Goal: Information Seeking & Learning: Check status

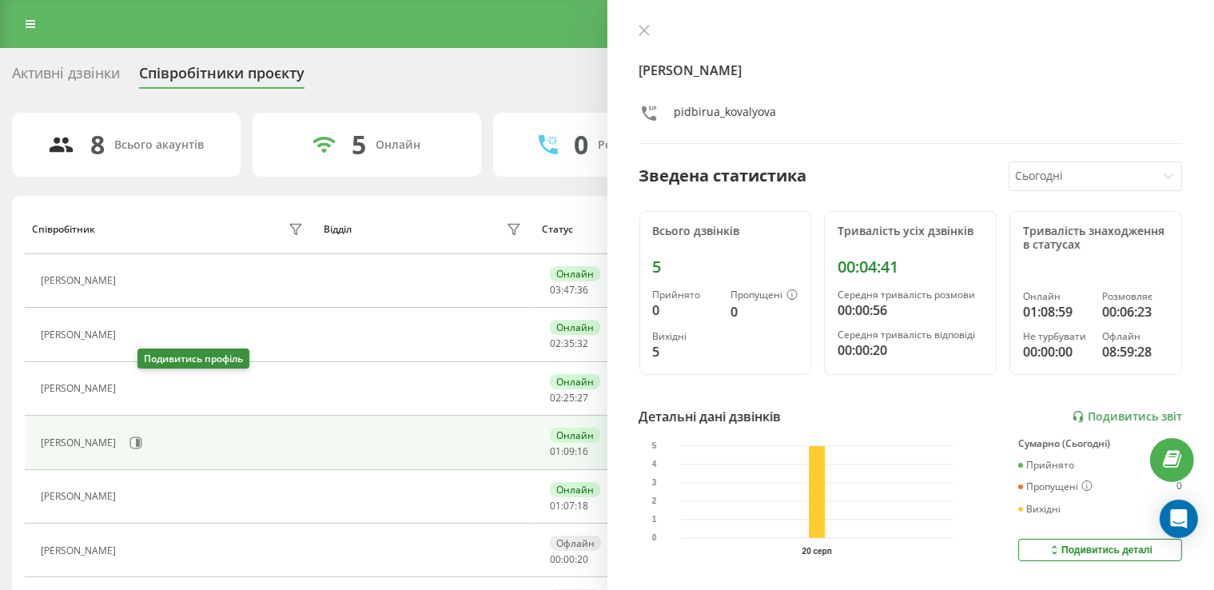
click at [140, 393] on icon at bounding box center [133, 389] width 13 height 13
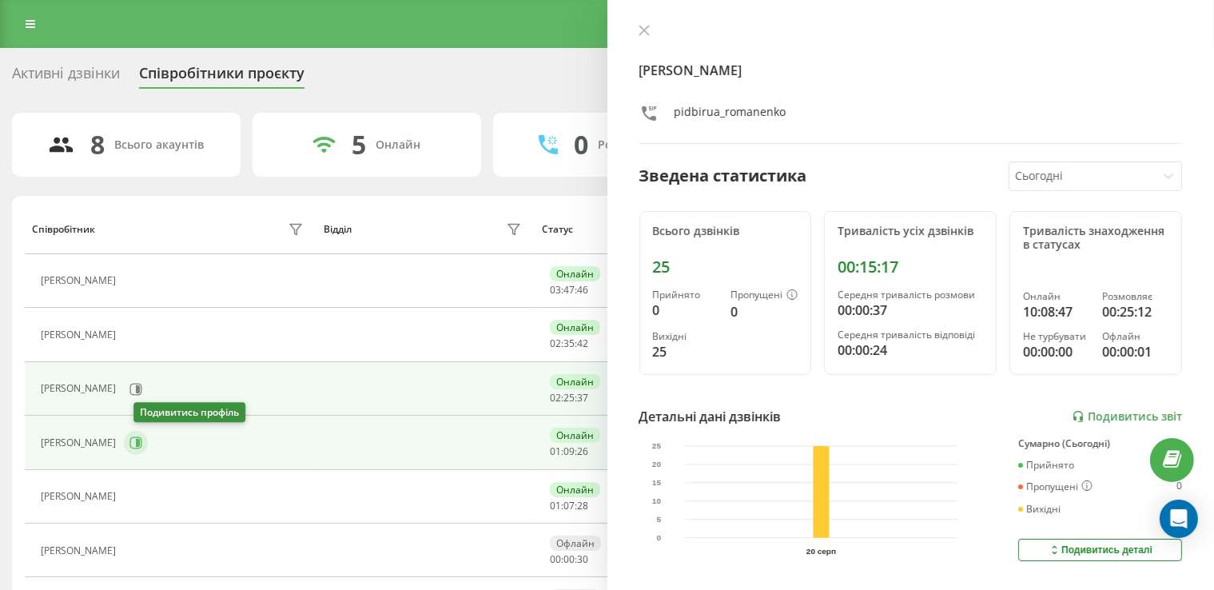
click at [142, 437] on icon at bounding box center [136, 443] width 12 height 12
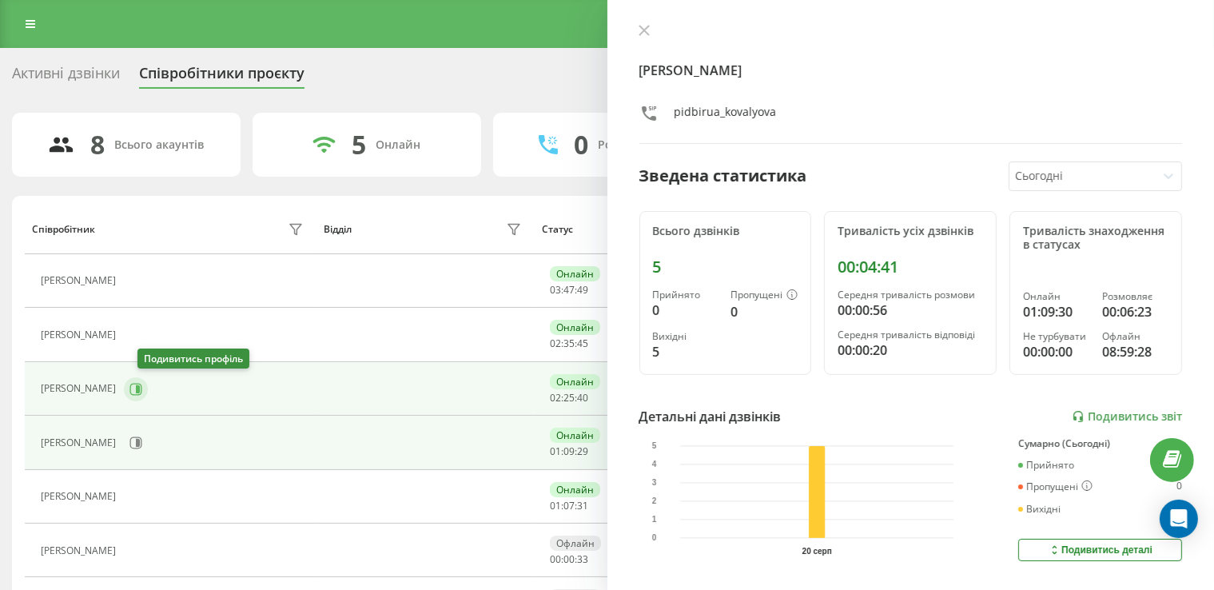
click at [142, 383] on icon at bounding box center [136, 389] width 13 height 13
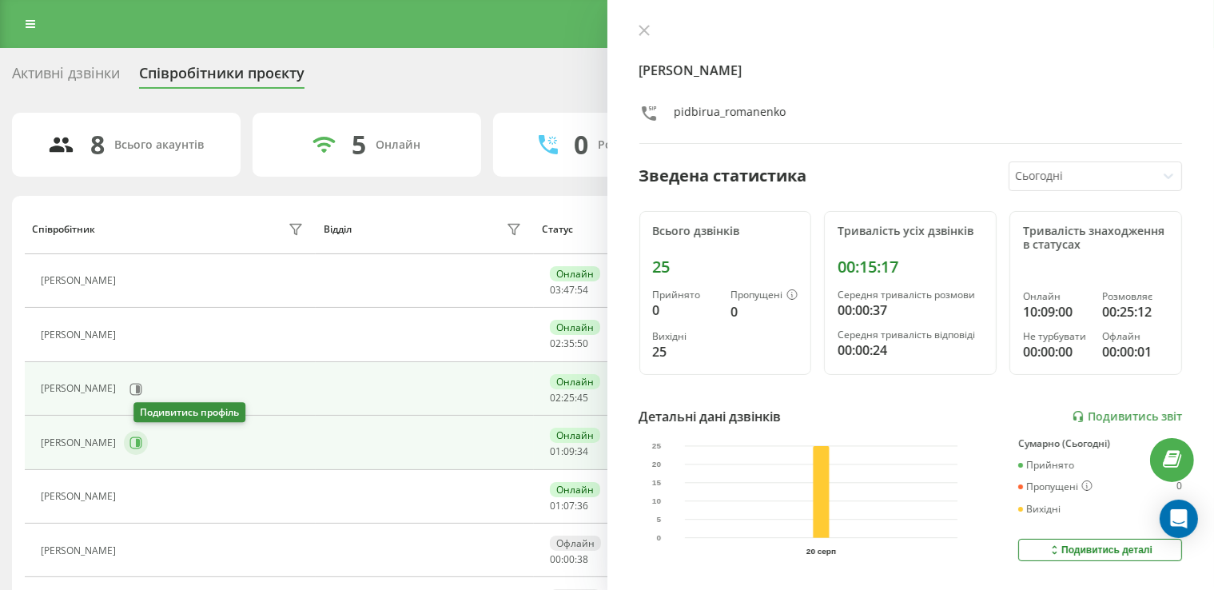
click at [141, 437] on icon at bounding box center [136, 443] width 13 height 13
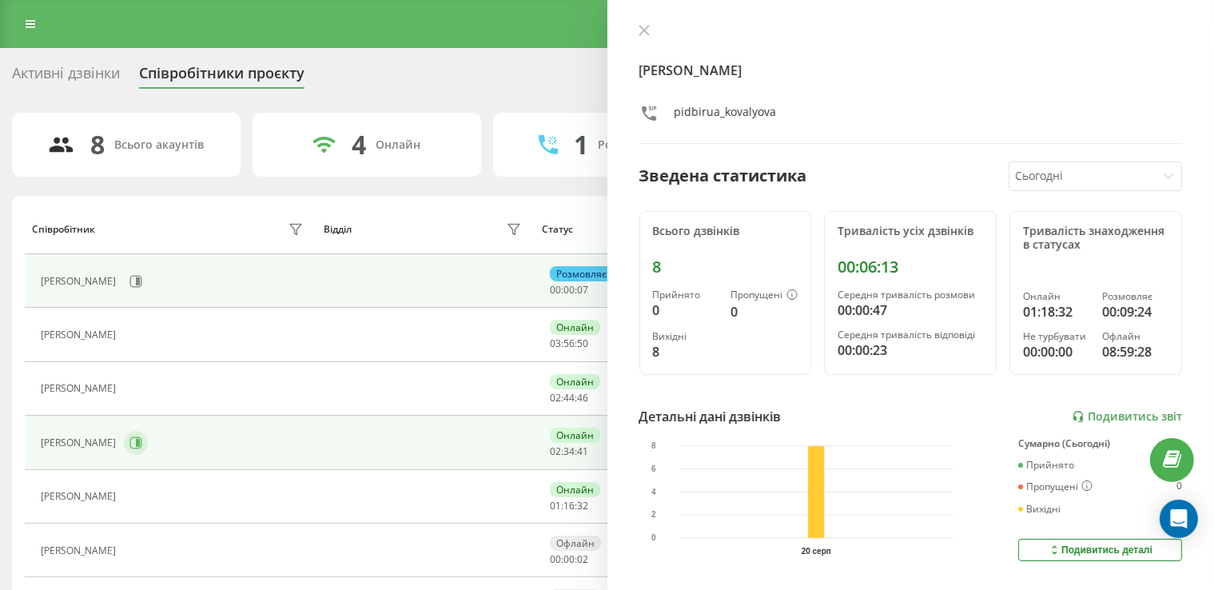
click at [142, 440] on icon at bounding box center [136, 443] width 12 height 12
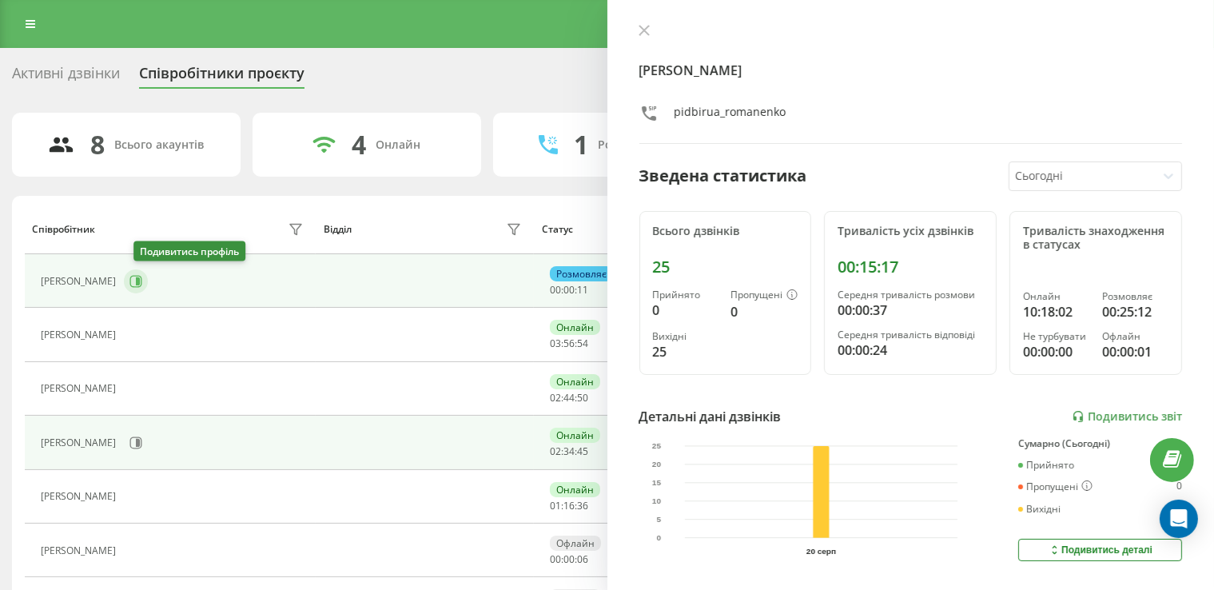
click at [141, 278] on icon at bounding box center [136, 281] width 13 height 13
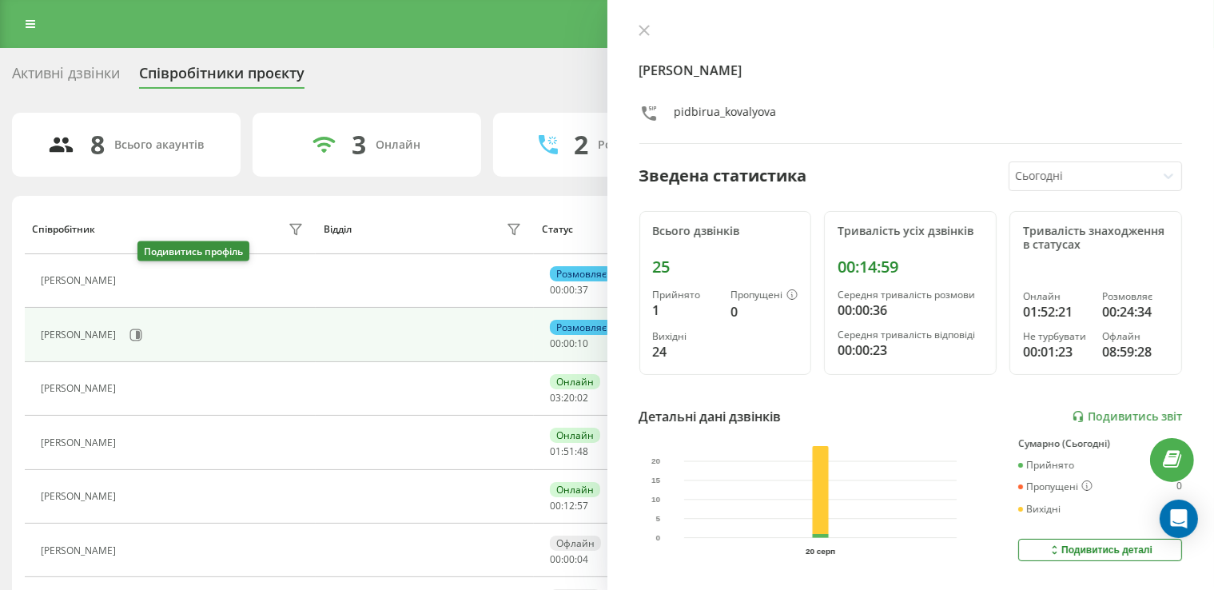
click at [138, 280] on icon at bounding box center [136, 281] width 4 height 8
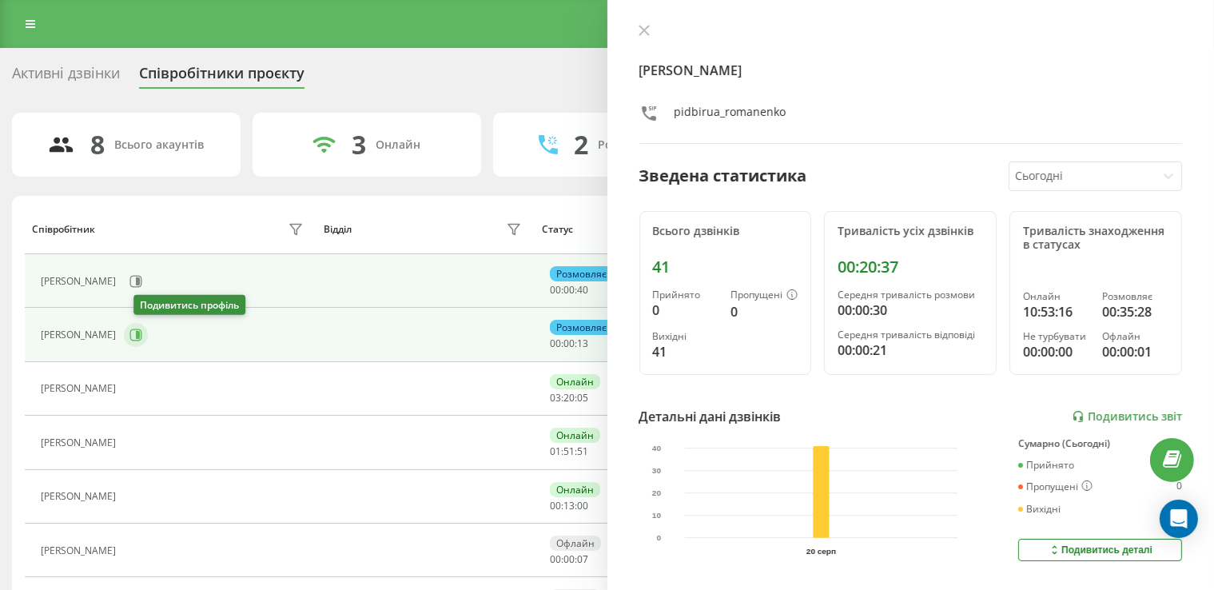
click at [142, 336] on icon at bounding box center [136, 335] width 13 height 13
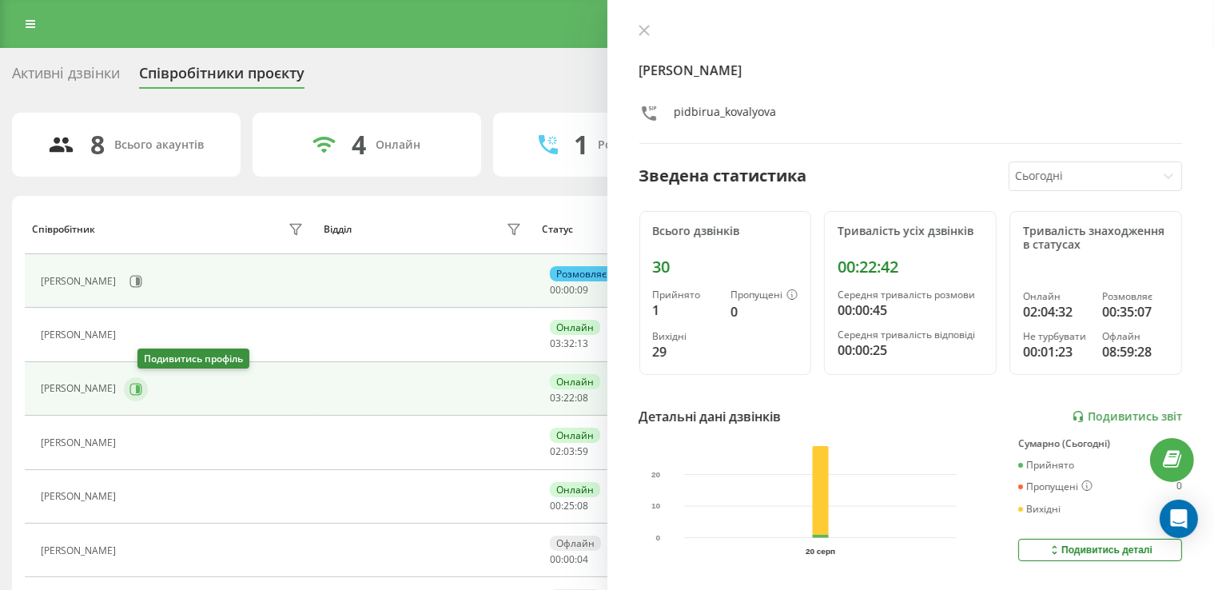
click at [142, 383] on icon at bounding box center [136, 389] width 12 height 12
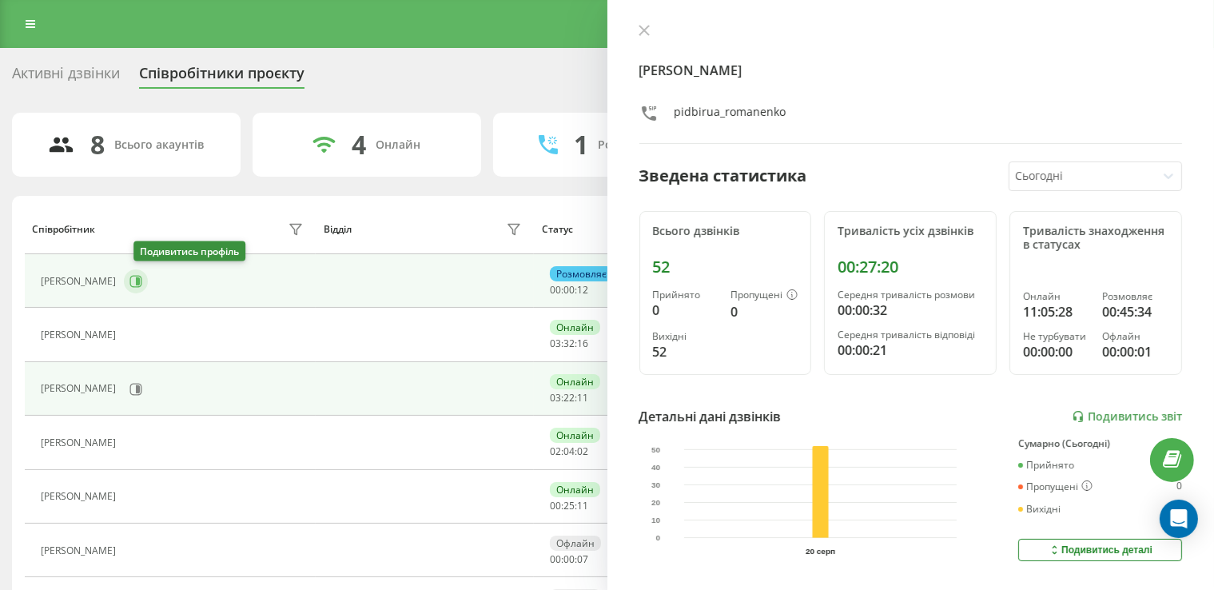
click at [140, 279] on icon at bounding box center [138, 281] width 4 height 8
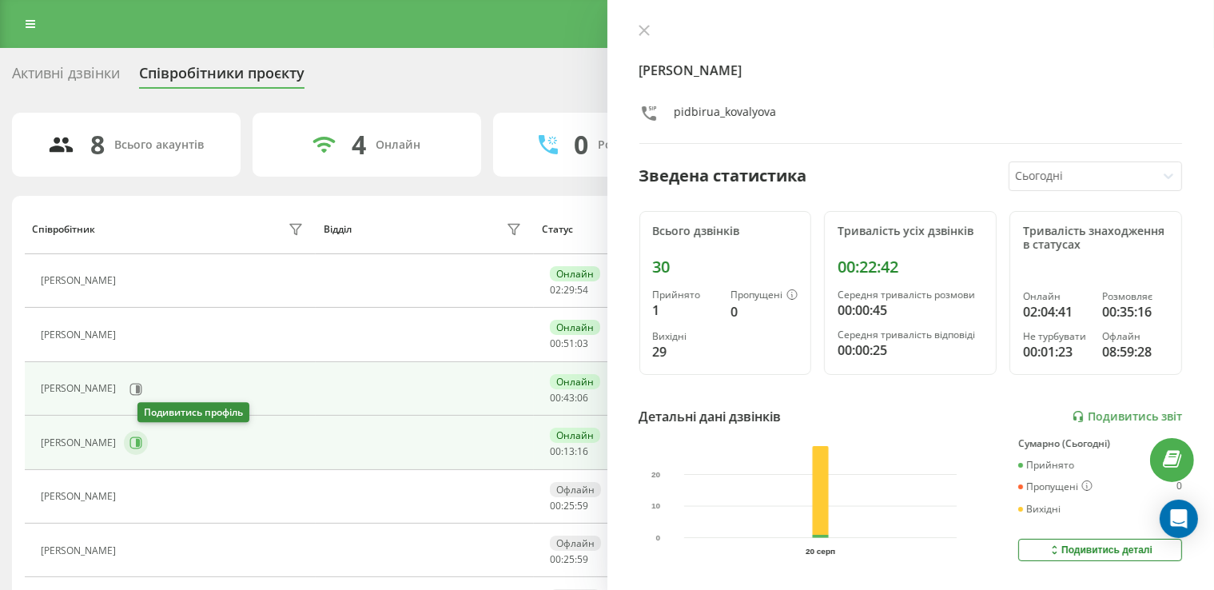
click at [140, 441] on icon at bounding box center [138, 443] width 4 height 8
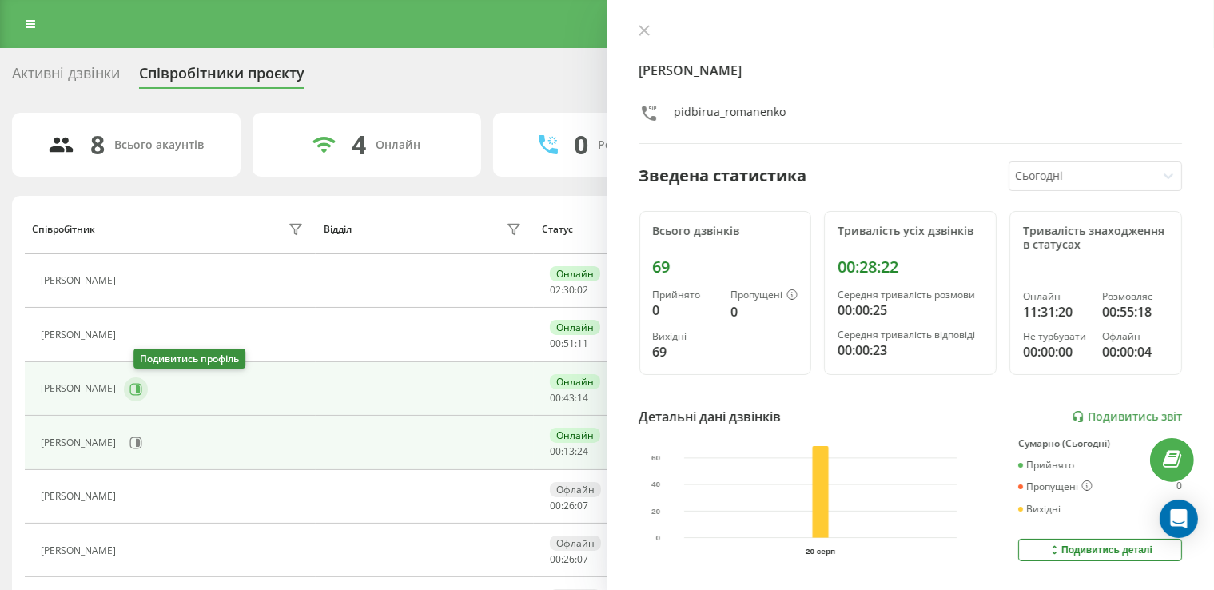
click at [137, 385] on button at bounding box center [136, 389] width 24 height 24
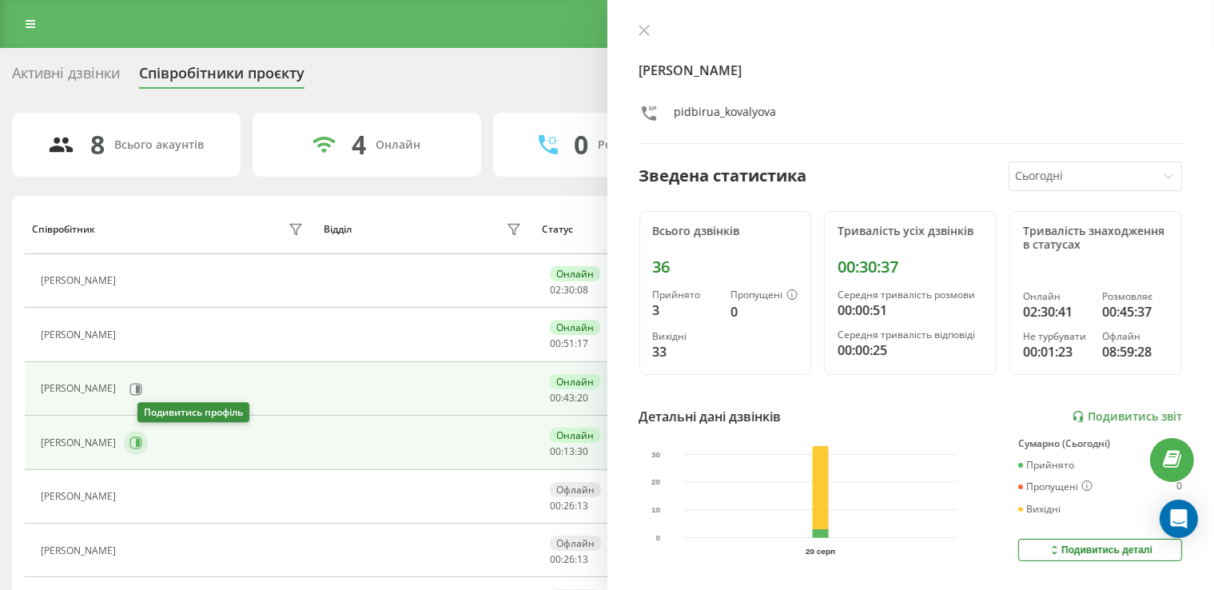
click at [142, 439] on icon at bounding box center [136, 443] width 12 height 12
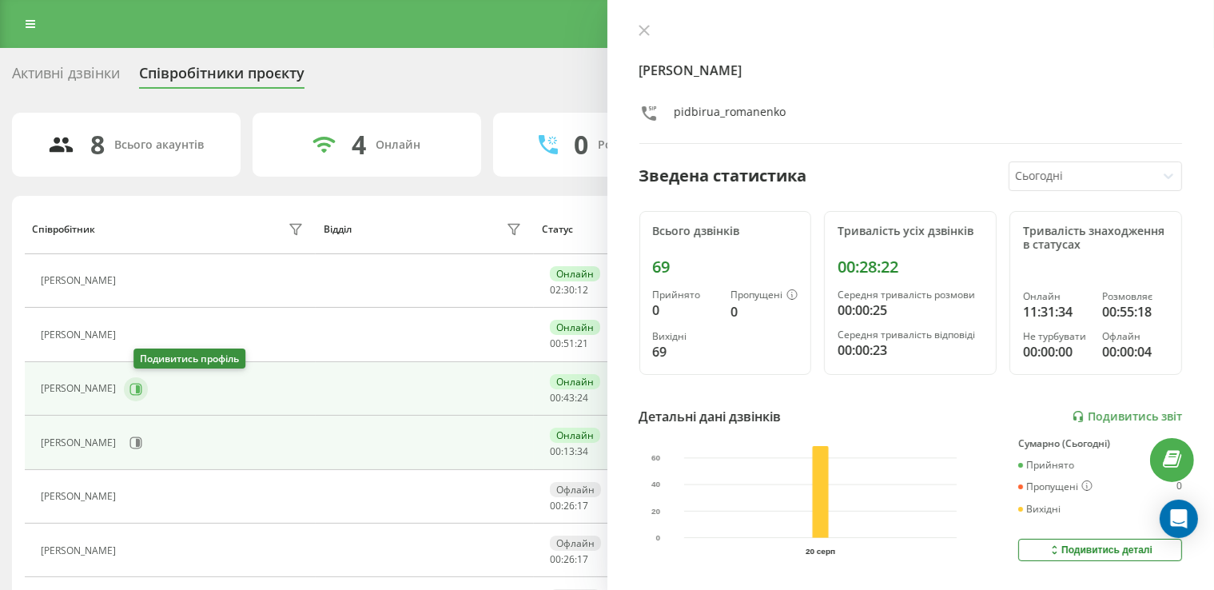
click at [141, 385] on icon at bounding box center [136, 389] width 13 height 13
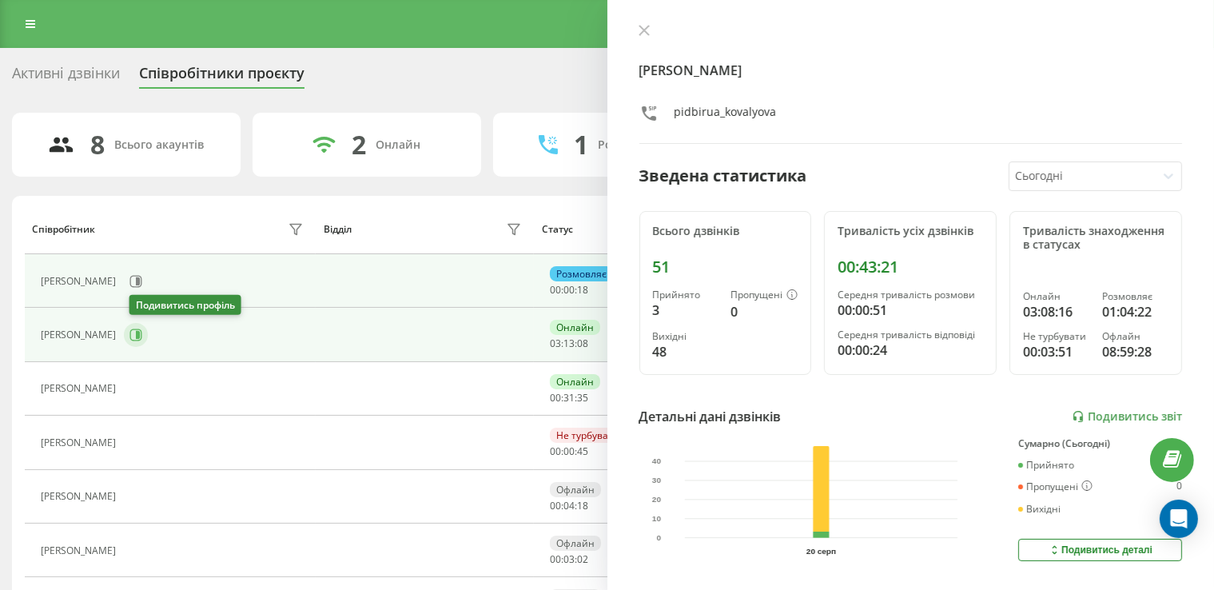
click at [134, 333] on button at bounding box center [136, 335] width 24 height 24
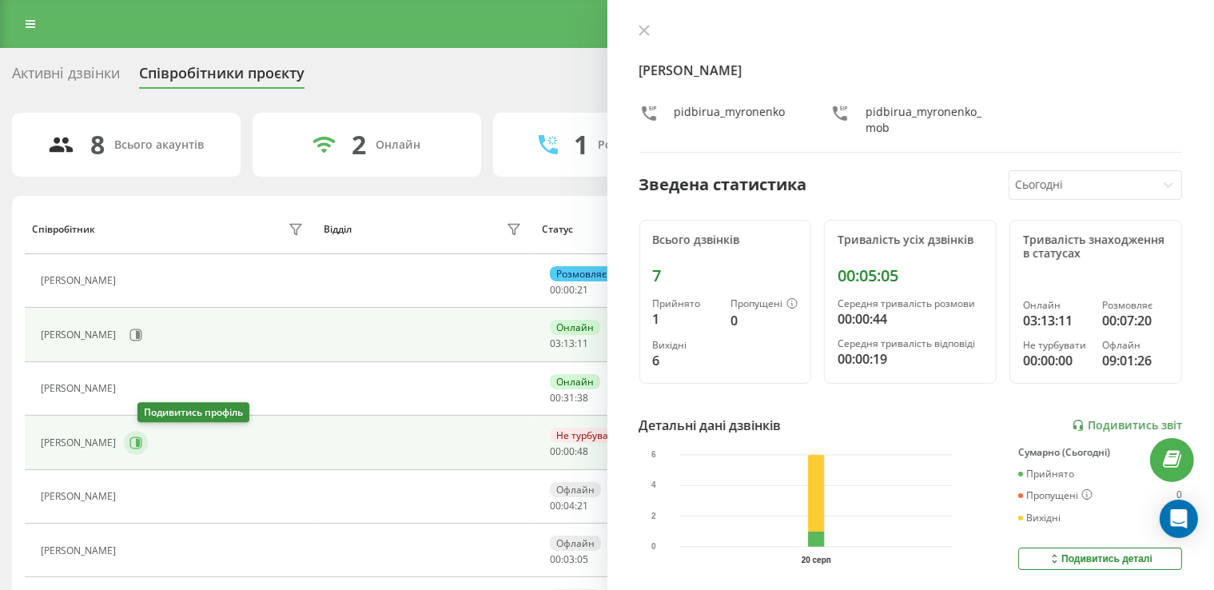
click at [140, 442] on icon at bounding box center [138, 443] width 4 height 8
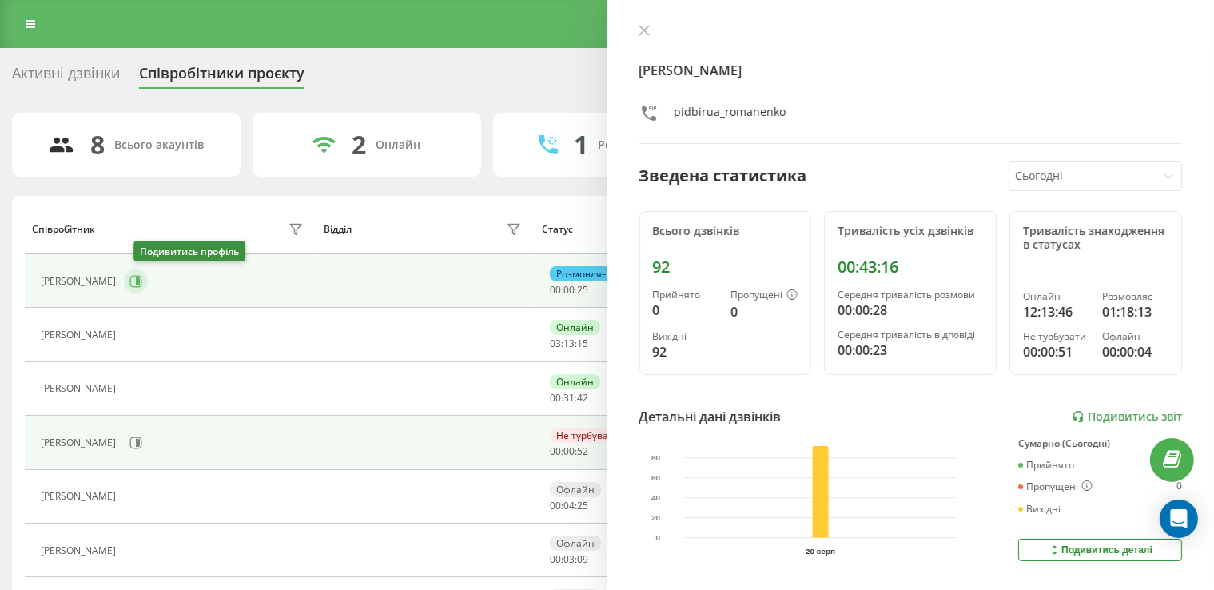
click at [142, 279] on icon at bounding box center [136, 281] width 13 height 13
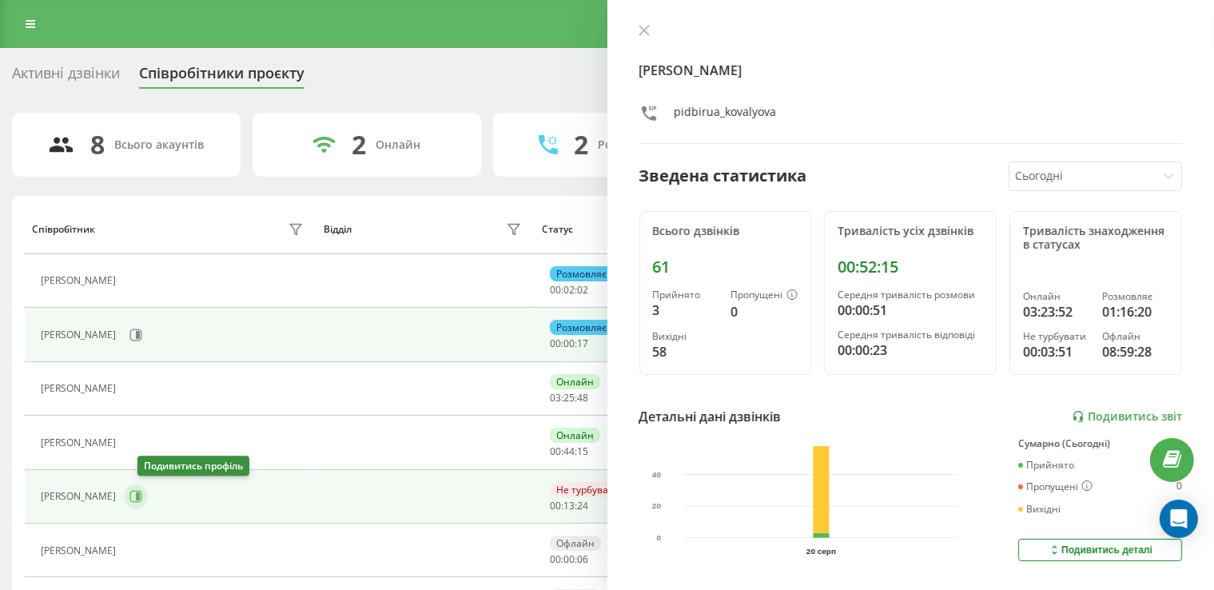
click at [142, 493] on icon at bounding box center [136, 496] width 13 height 13
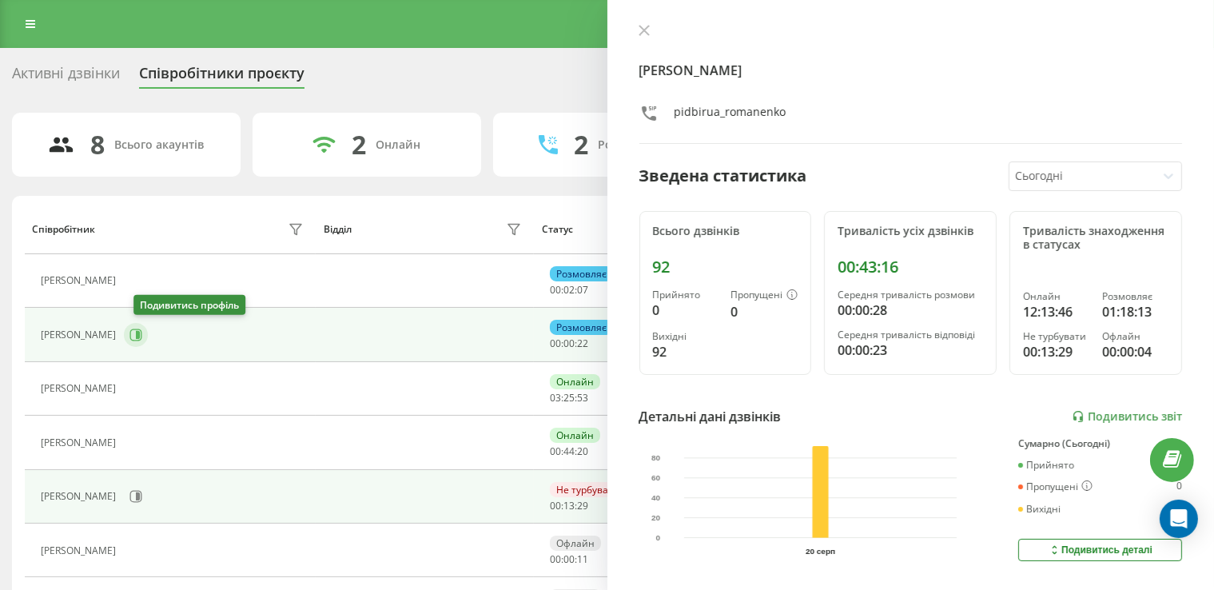
click at [134, 340] on button at bounding box center [136, 335] width 24 height 24
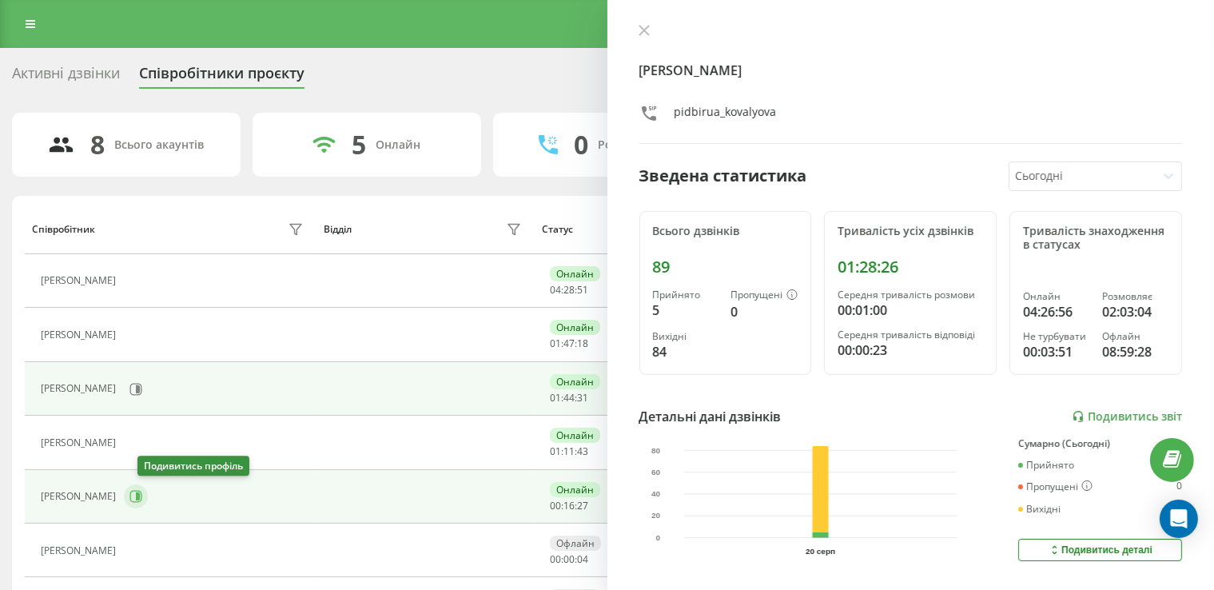
click at [142, 501] on icon at bounding box center [136, 496] width 13 height 13
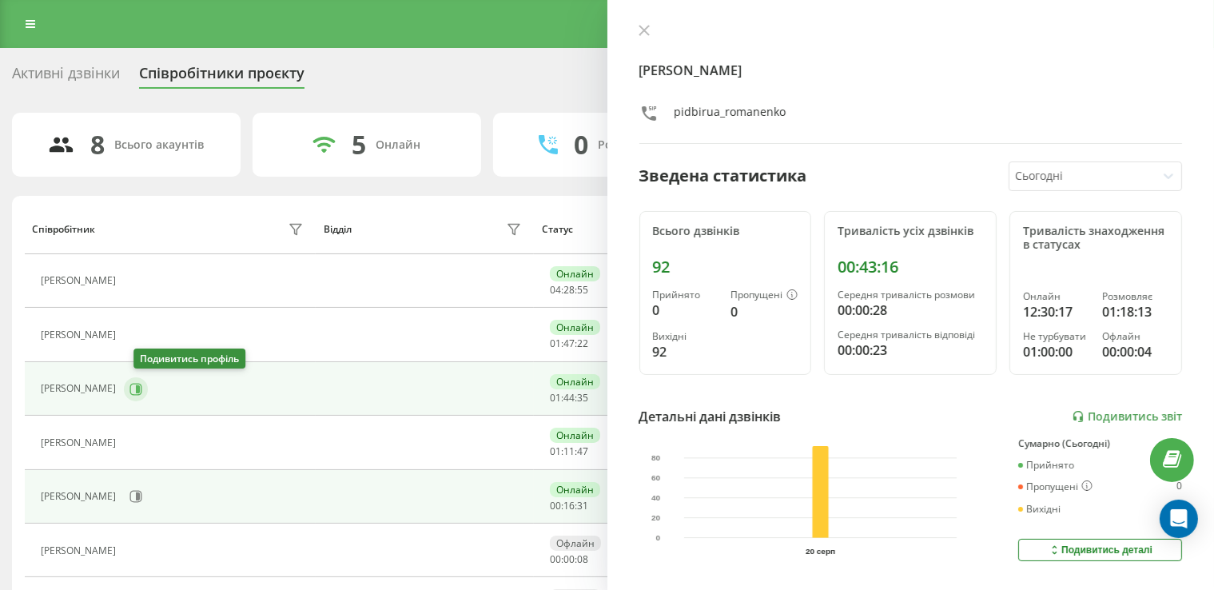
click at [142, 393] on icon at bounding box center [136, 389] width 13 height 13
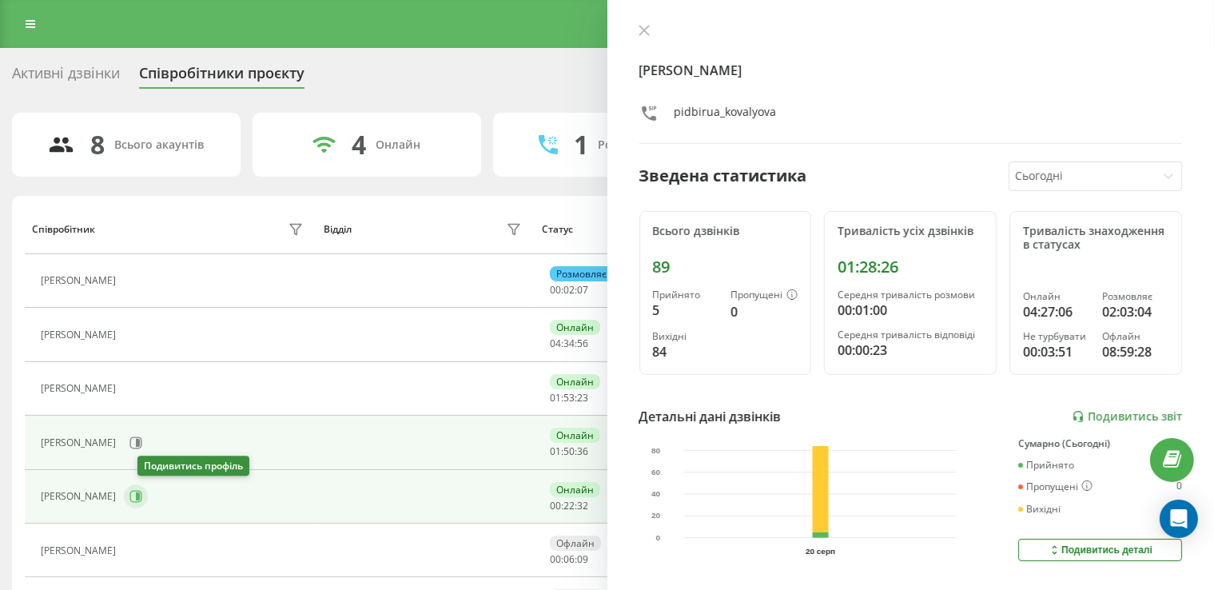
click at [142, 495] on icon at bounding box center [136, 496] width 13 height 13
click at [133, 445] on div "[PERSON_NAME]" at bounding box center [174, 442] width 266 height 27
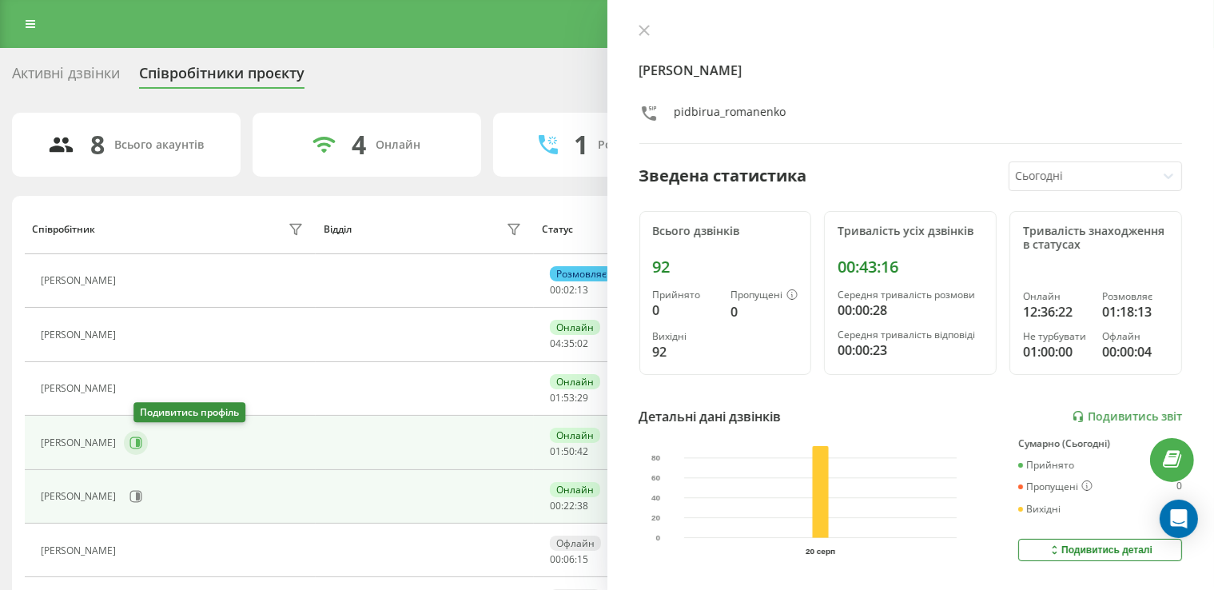
click at [138, 441] on button at bounding box center [136, 443] width 24 height 24
click at [142, 442] on icon at bounding box center [136, 443] width 13 height 13
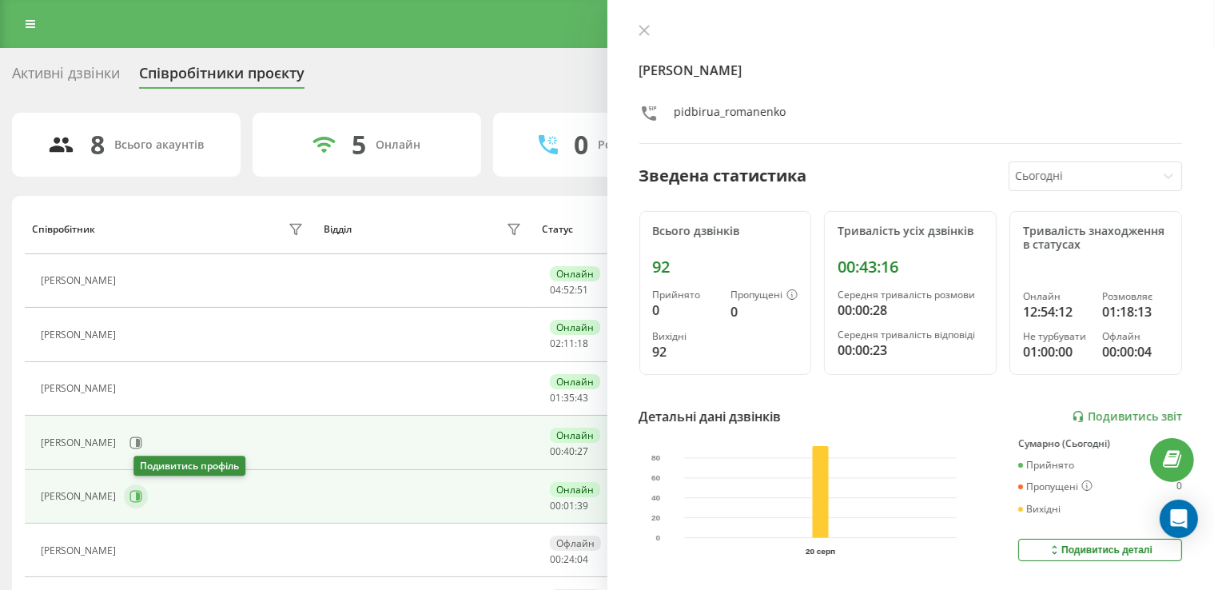
click at [140, 497] on icon at bounding box center [138, 497] width 4 height 8
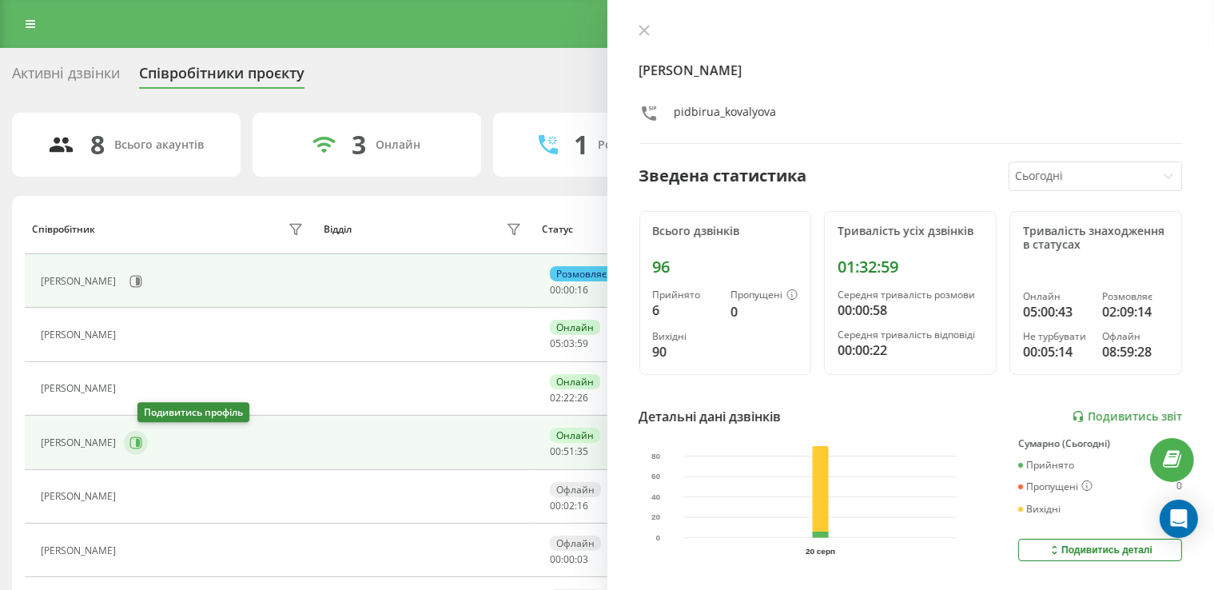
click at [142, 439] on icon at bounding box center [136, 443] width 13 height 13
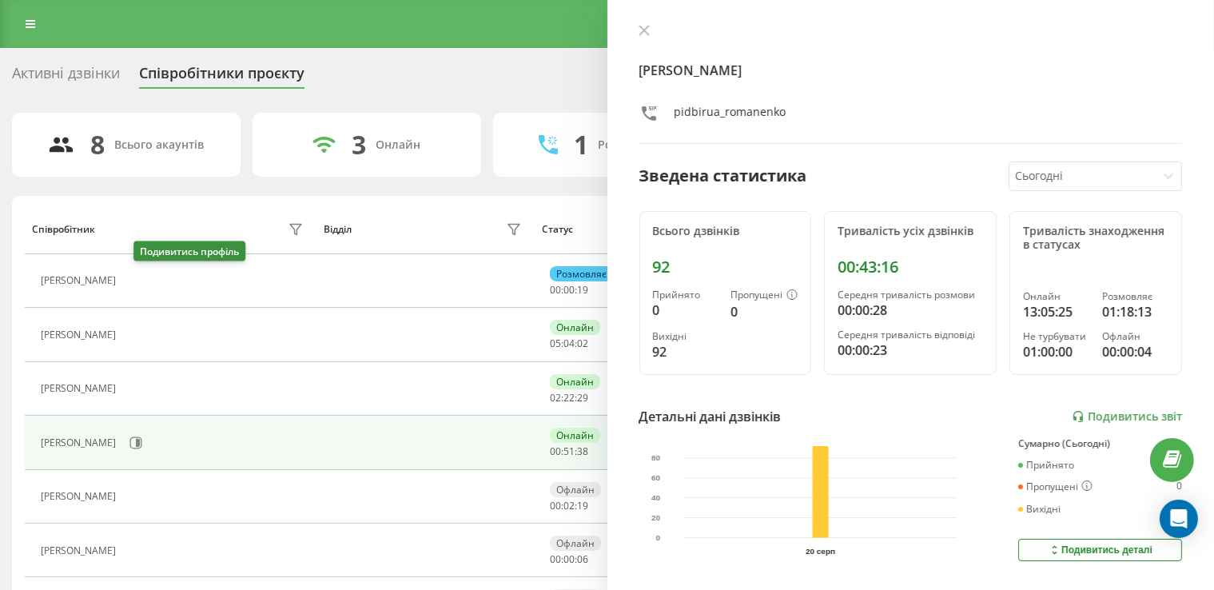
click at [143, 272] on button at bounding box center [133, 283] width 19 height 22
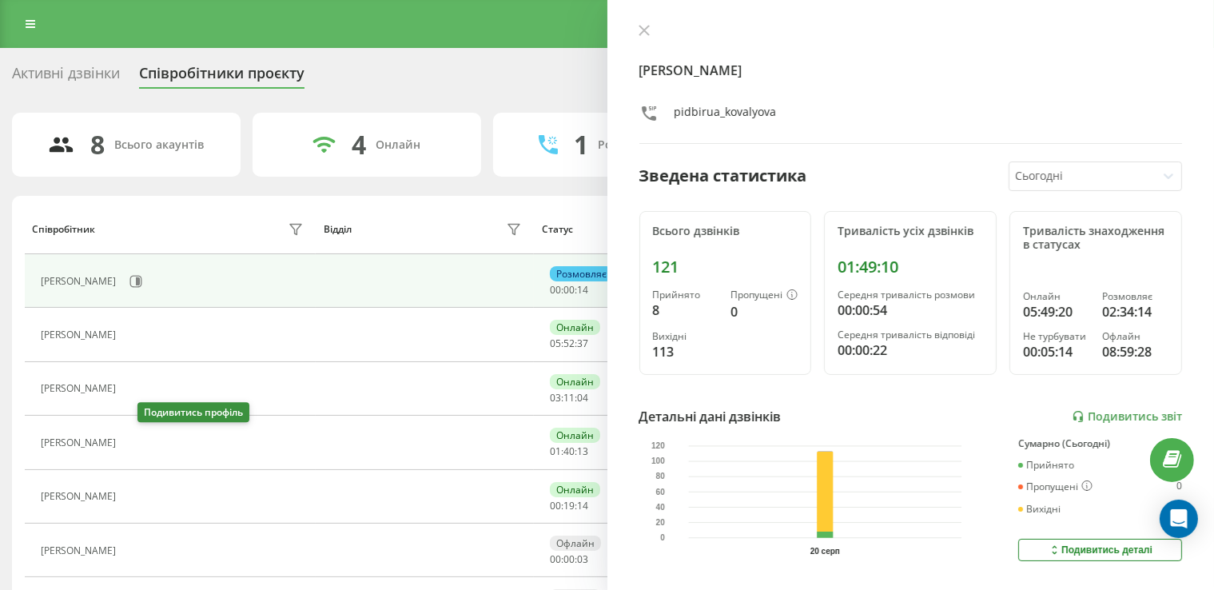
click at [140, 441] on icon at bounding box center [133, 443] width 13 height 13
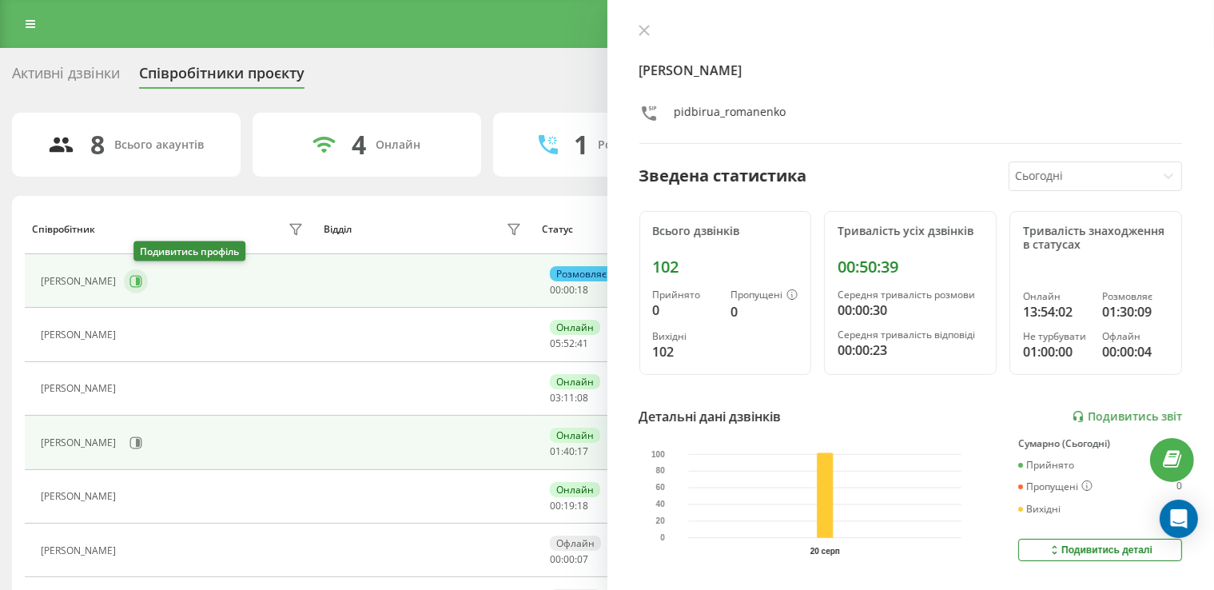
click at [140, 282] on icon at bounding box center [138, 281] width 4 height 8
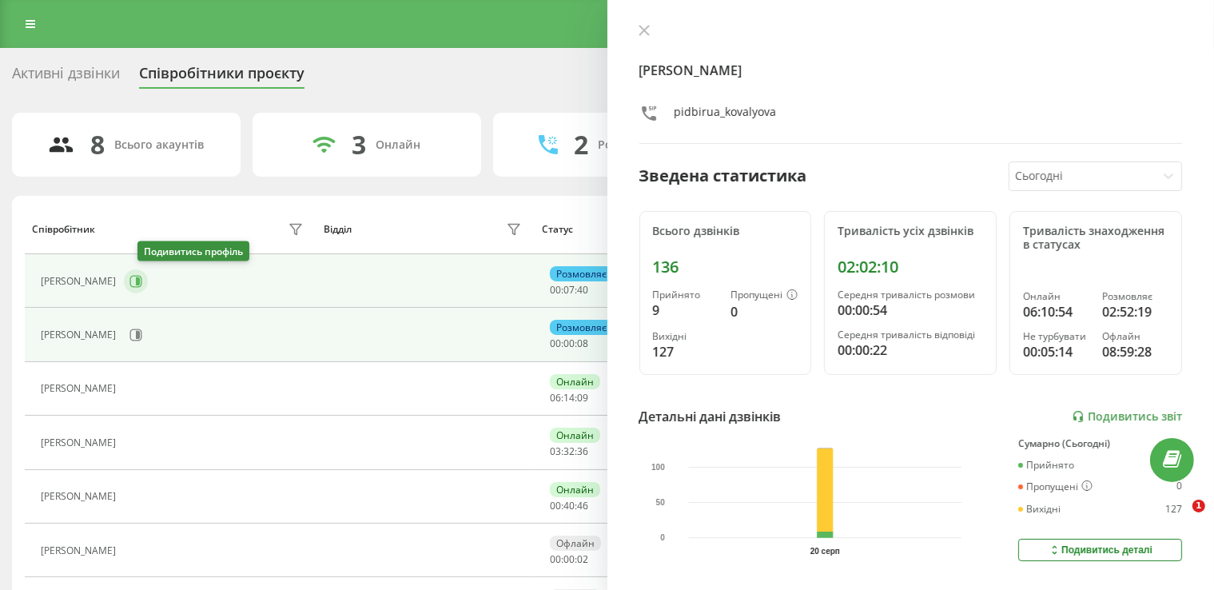
click at [139, 275] on button at bounding box center [136, 281] width 24 height 24
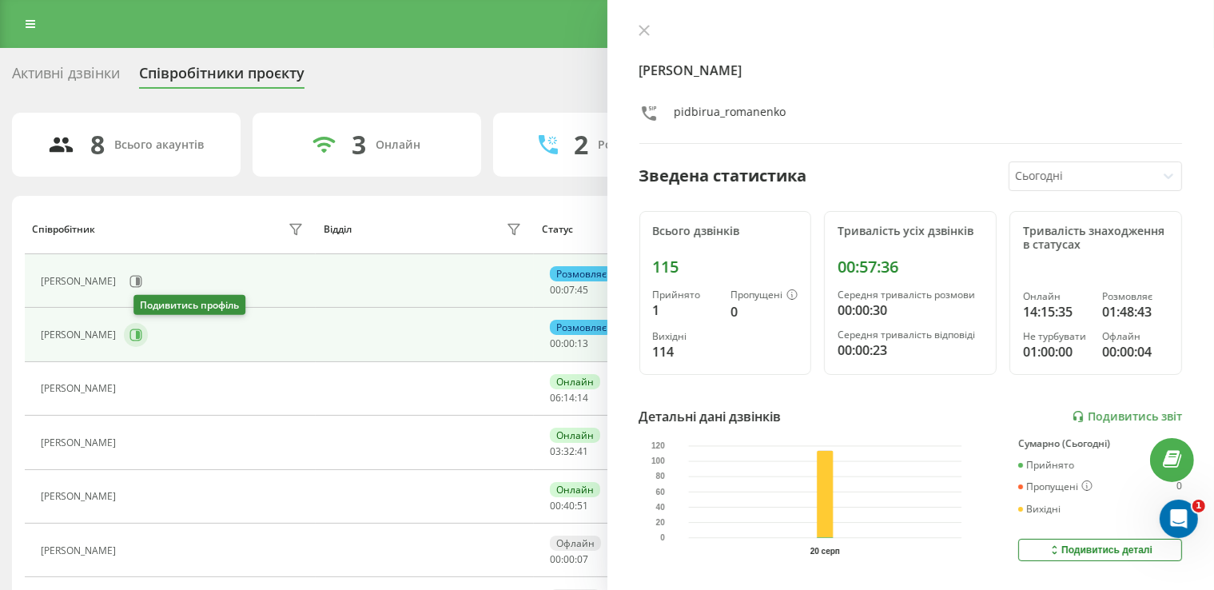
click at [138, 333] on button at bounding box center [136, 335] width 24 height 24
